Goal: Navigation & Orientation: Find specific page/section

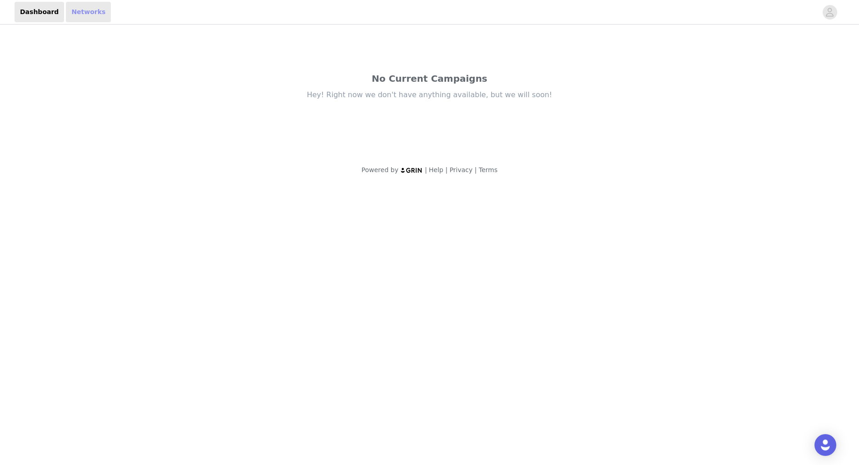
click at [66, 12] on link "Networks" at bounding box center [88, 12] width 45 height 20
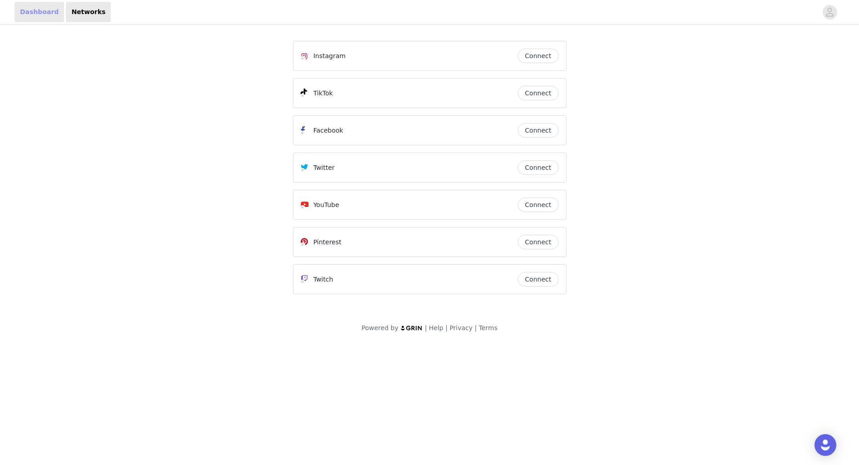
click at [42, 12] on link "Dashboard" at bounding box center [40, 12] width 50 height 20
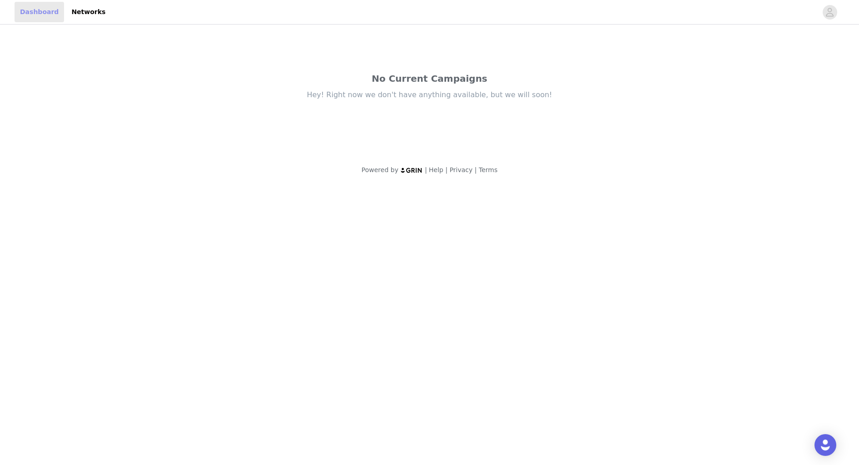
click at [42, 12] on link "Dashboard" at bounding box center [40, 12] width 50 height 20
